Goal: Task Accomplishment & Management: Use online tool/utility

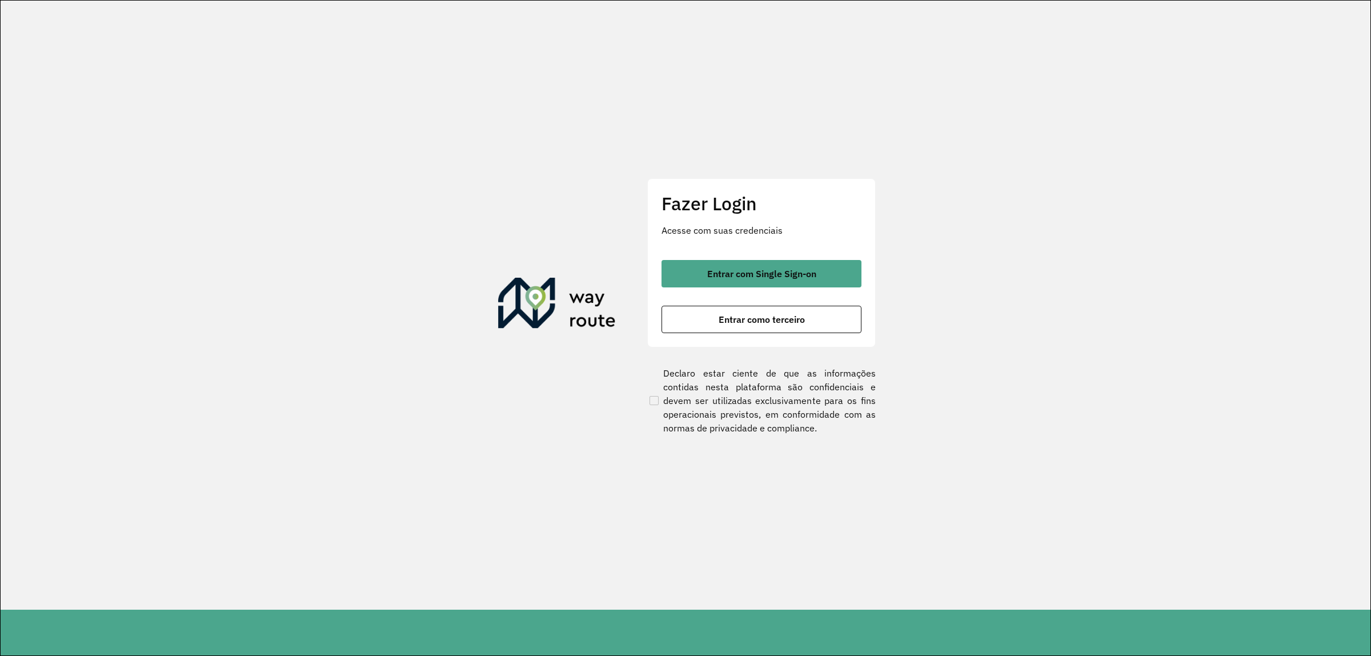
click at [761, 241] on div "Fazer Login Acesse com suas credenciais Entrar com Single Sign-on Entrar como t…" at bounding box center [761, 262] width 228 height 169
click at [747, 275] on span "Entrar com Single Sign-on" at bounding box center [761, 273] width 109 height 9
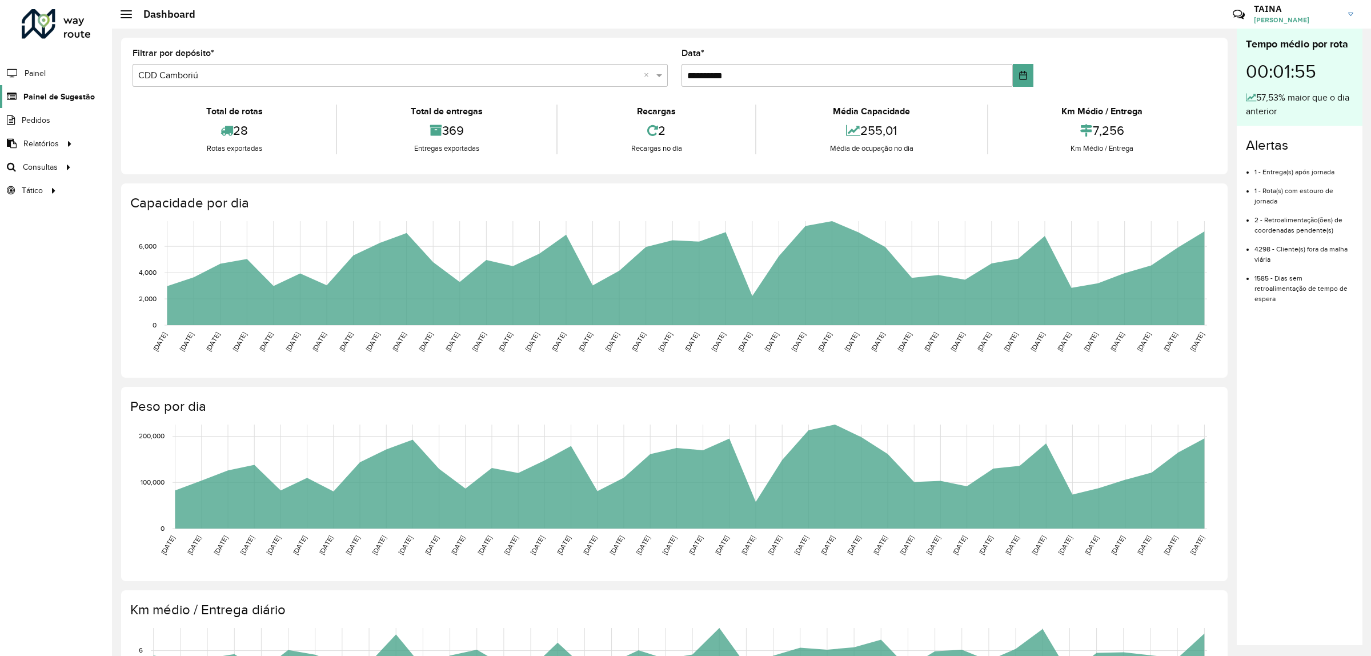
click at [57, 103] on link "Painel de Sugestão" at bounding box center [47, 96] width 95 height 23
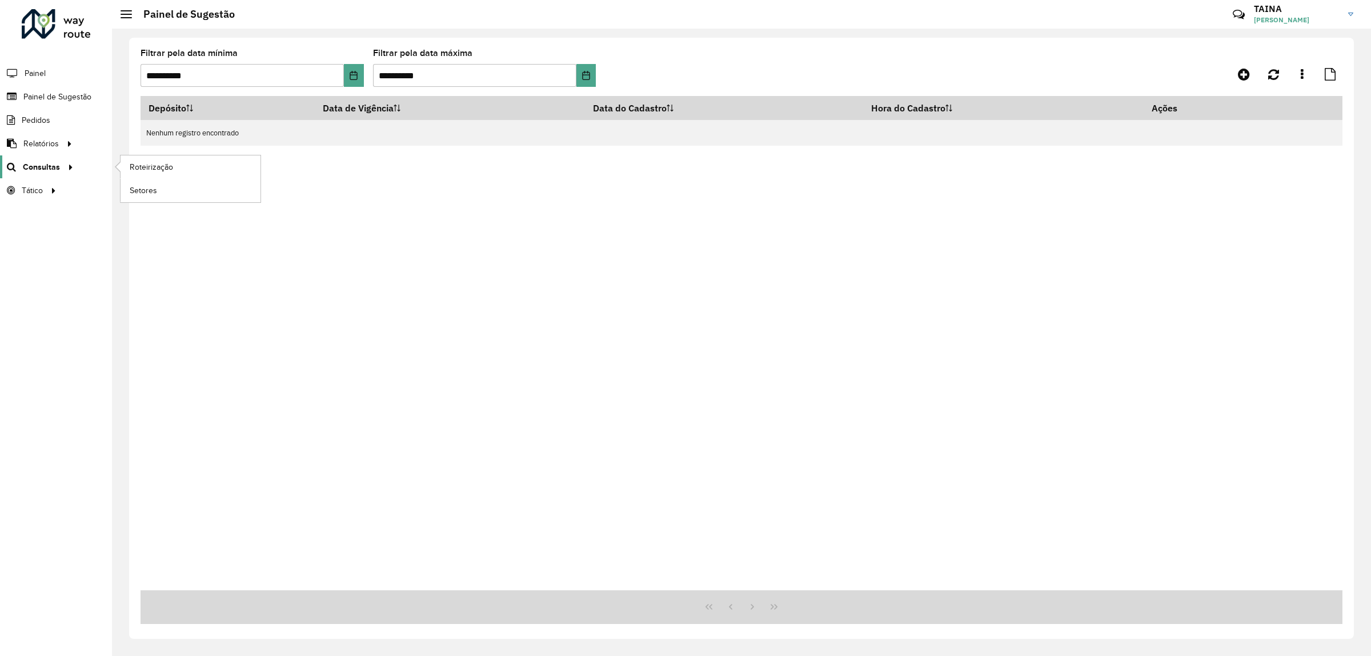
click at [47, 170] on span "Consultas" at bounding box center [41, 167] width 37 height 12
click at [427, 160] on link "Roteirização" at bounding box center [475, 151] width 142 height 23
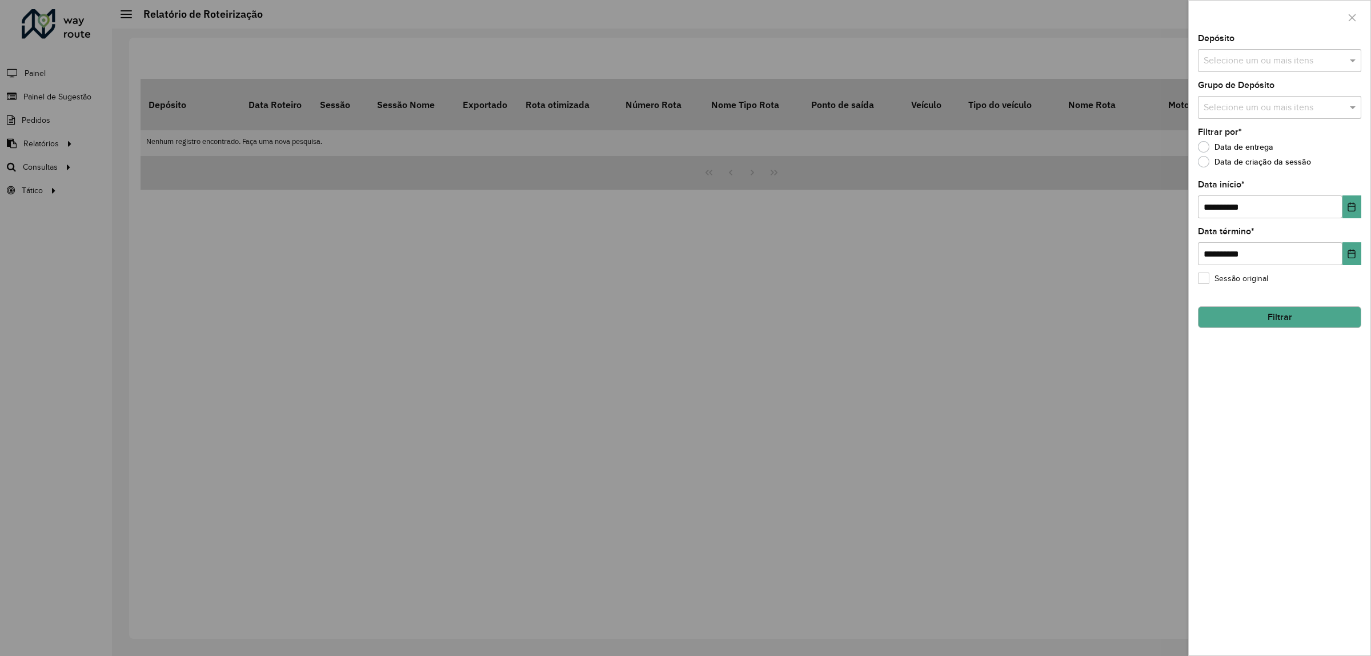
click at [1096, 66] on input "text" at bounding box center [1273, 61] width 146 height 14
click at [1096, 151] on div "CDD Camboriú" at bounding box center [1279, 156] width 162 height 19
click at [1096, 360] on div "**********" at bounding box center [1279, 344] width 182 height 621
click at [1096, 313] on button "Filtrar" at bounding box center [1279, 317] width 163 height 22
